Goal: Download file/media

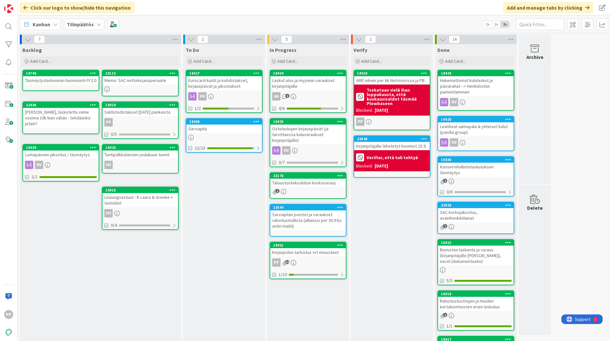
click at [473, 133] on div "Leanheat aamupala & yhteiset kulut (pandia group)" at bounding box center [476, 129] width 76 height 14
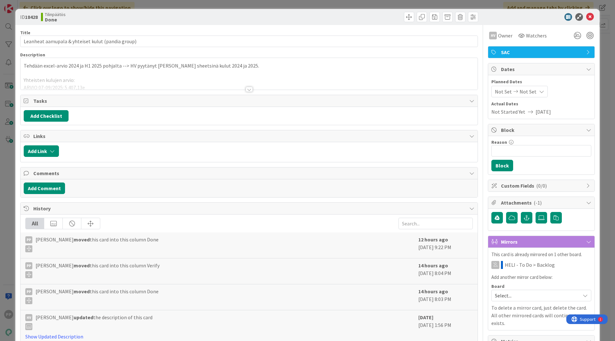
click at [199, 82] on div at bounding box center [248, 81] width 457 height 16
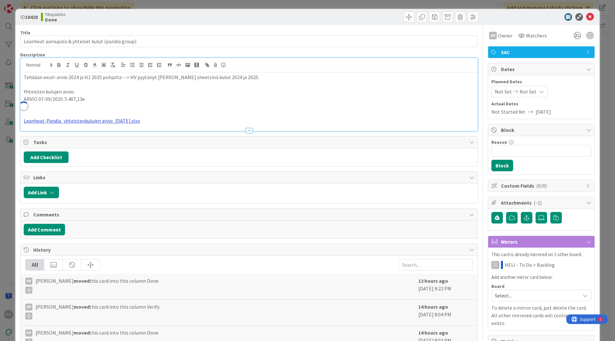
click at [98, 121] on link "Leanheat-Pandia_yhteistenkulujen arvio_[DATE].xlsx" at bounding box center [82, 121] width 116 height 6
click at [83, 130] on link "[URL][DOMAIN_NAME]" at bounding box center [66, 133] width 44 height 8
click at [184, 5] on div "ID 18428 Tilinpäätös Done Title 49 / 128 Leanheat aamupala & yhteiset kulut (pa…" at bounding box center [307, 170] width 615 height 341
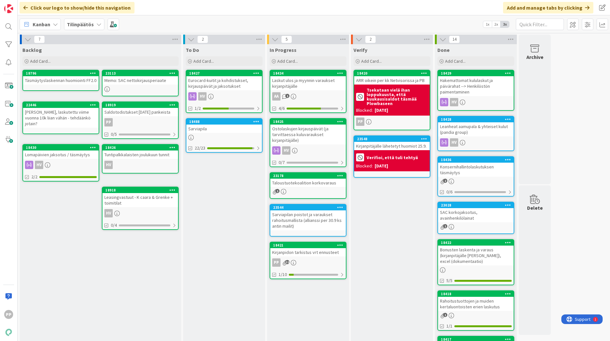
click at [317, 319] on div "In Progress Add Card... 18434 Laskut ulos ja myynnin varaukset kirjanpitäjälle …" at bounding box center [308, 290] width 82 height 492
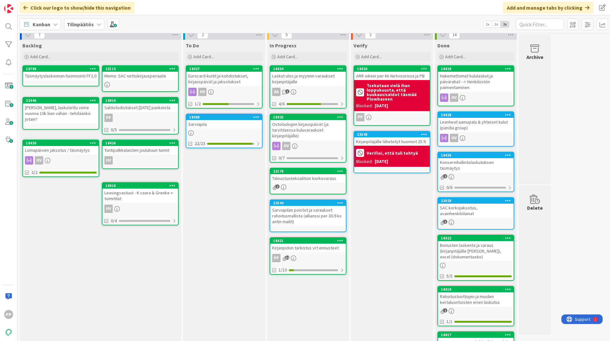
scroll to position [5, 0]
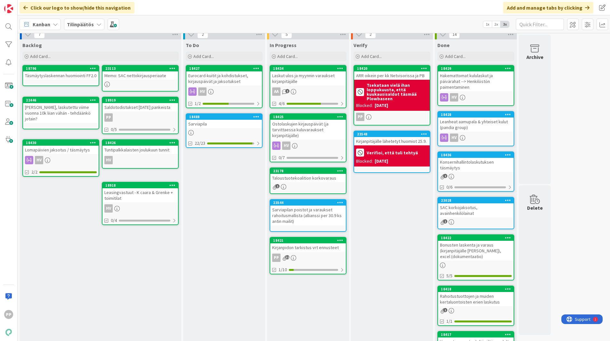
click at [330, 24] on div "Kanban Tilinpäätös 1x 2x 3x" at bounding box center [314, 24] width 592 height 18
